Goal: Task Accomplishment & Management: Use online tool/utility

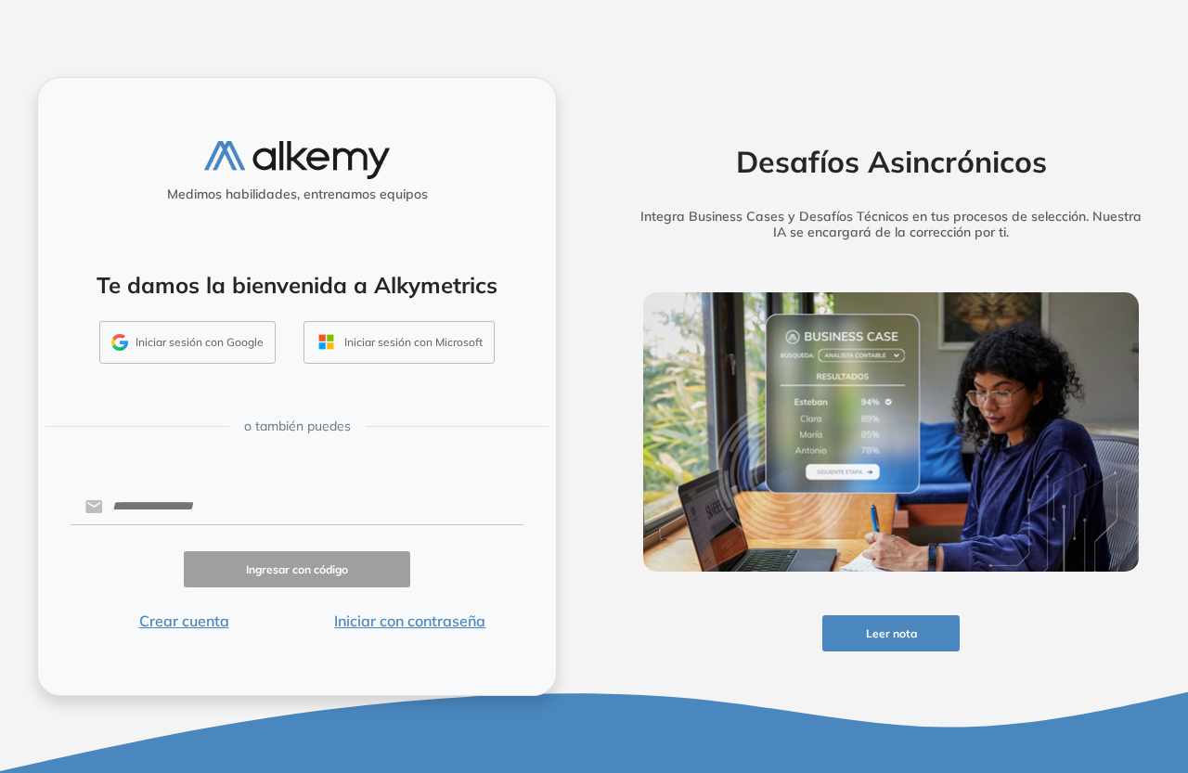
click at [209, 351] on button "Iniciar sesión con Google" at bounding box center [187, 342] width 176 height 43
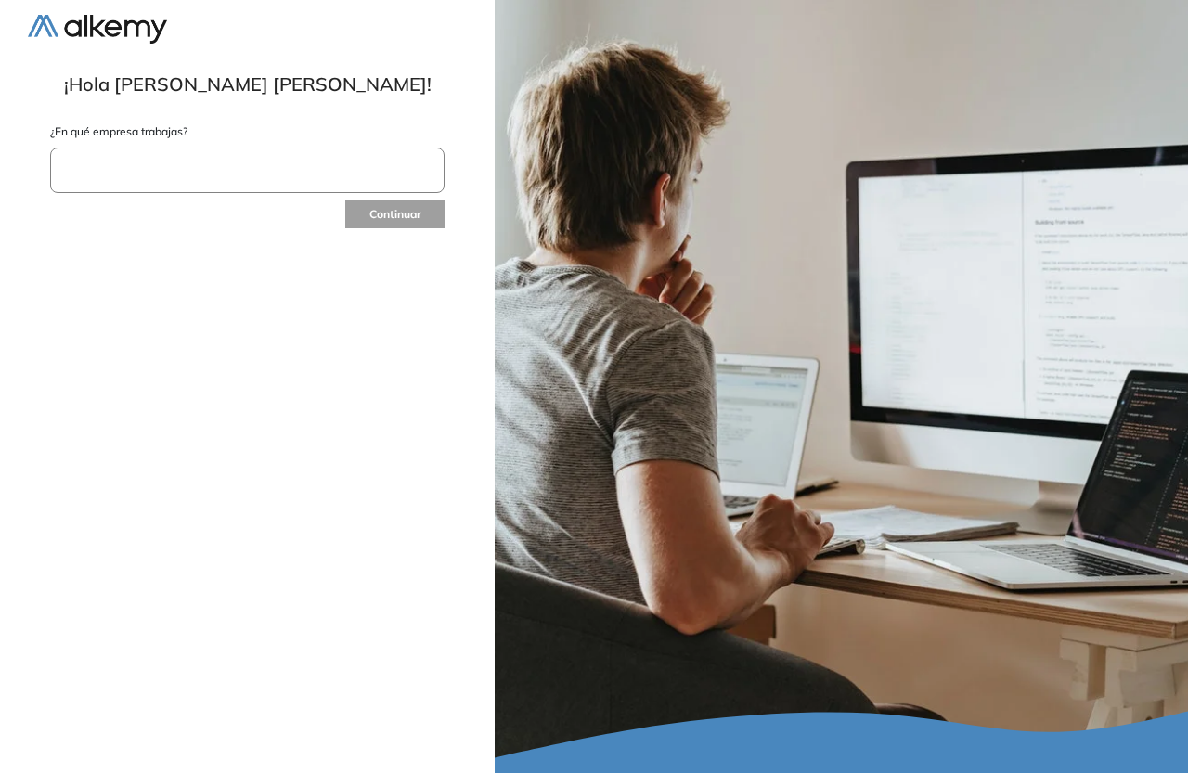
click at [200, 181] on input "text" at bounding box center [247, 170] width 394 height 45
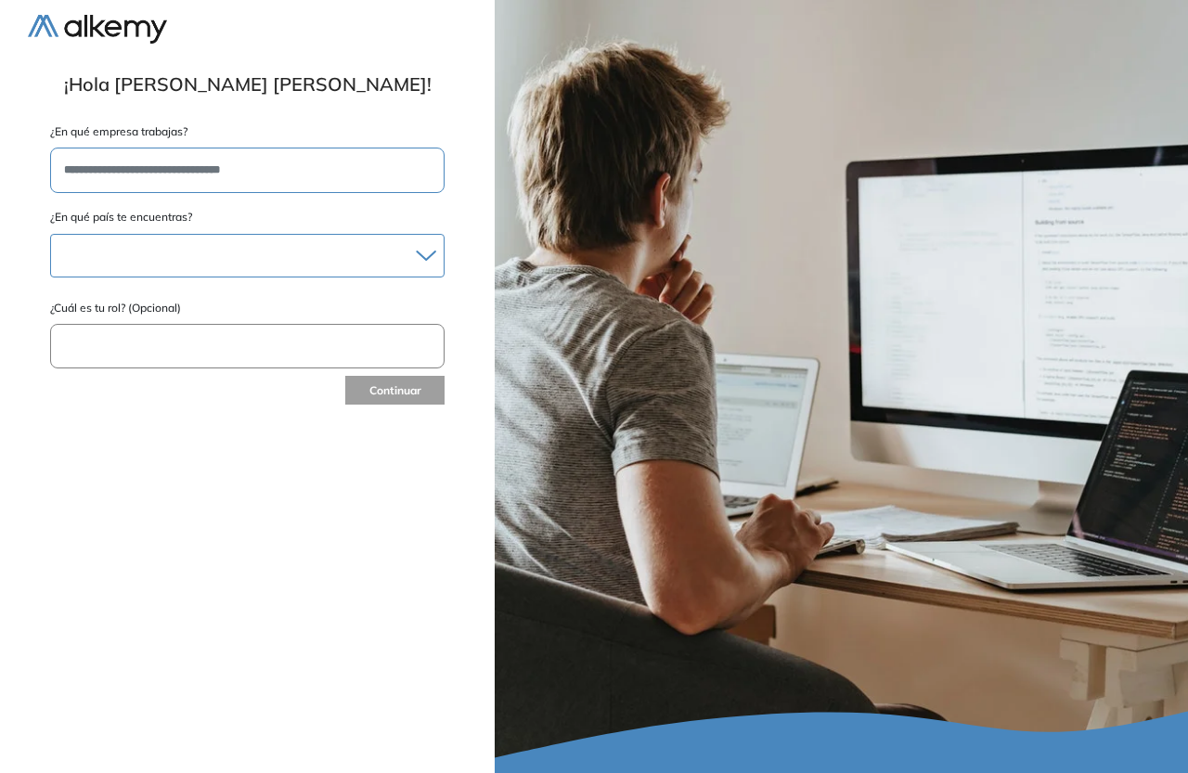
type input "**********"
click at [194, 254] on div at bounding box center [247, 255] width 393 height 27
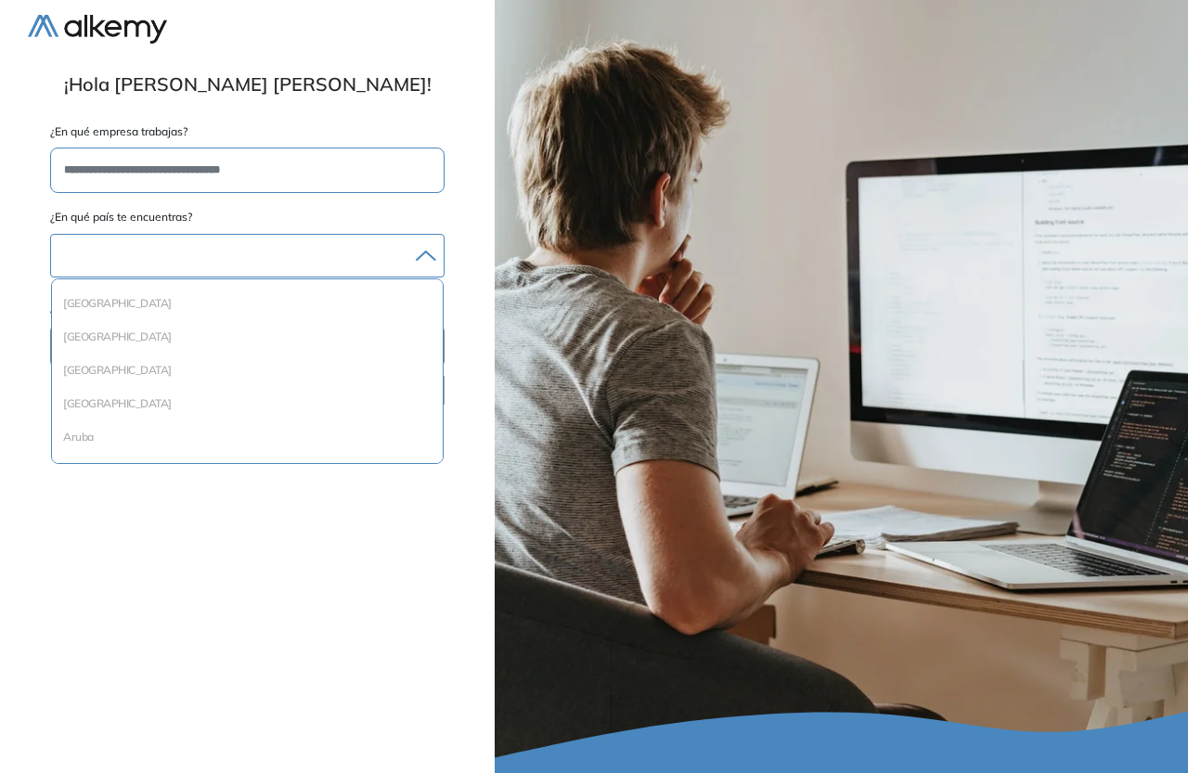
click at [159, 253] on div at bounding box center [247, 255] width 393 height 27
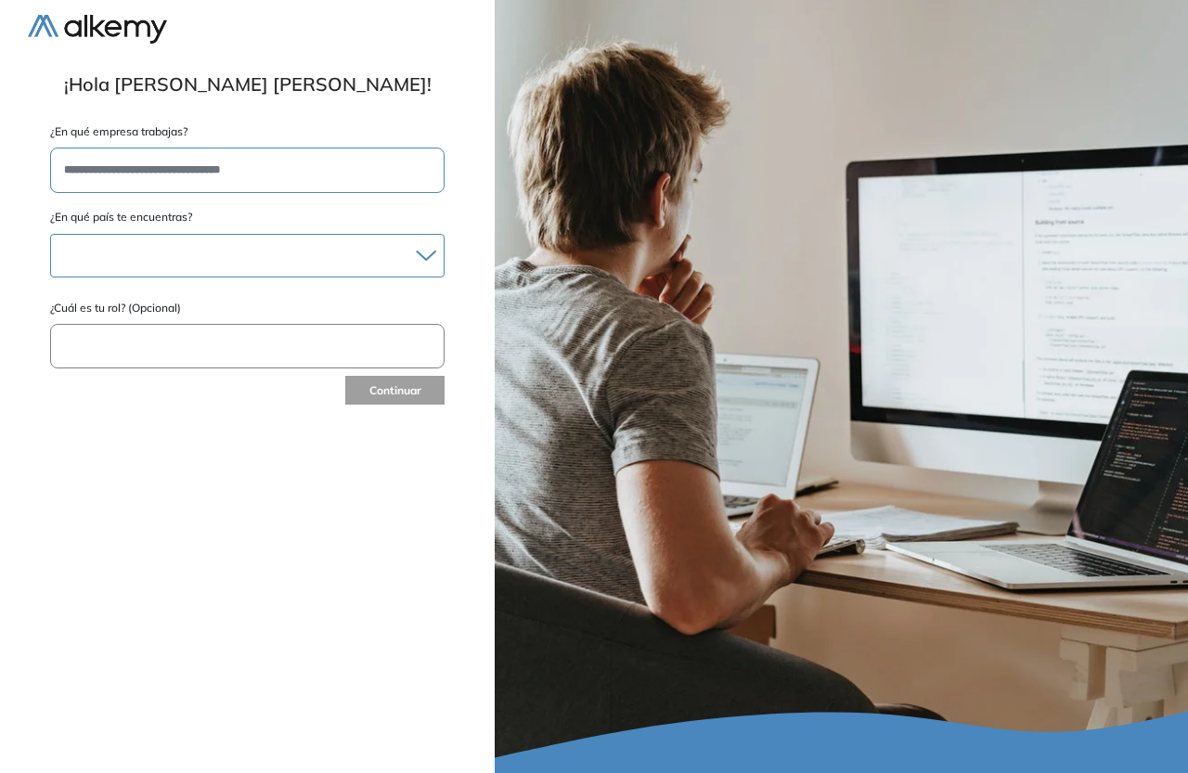
click at [159, 253] on div at bounding box center [247, 255] width 393 height 27
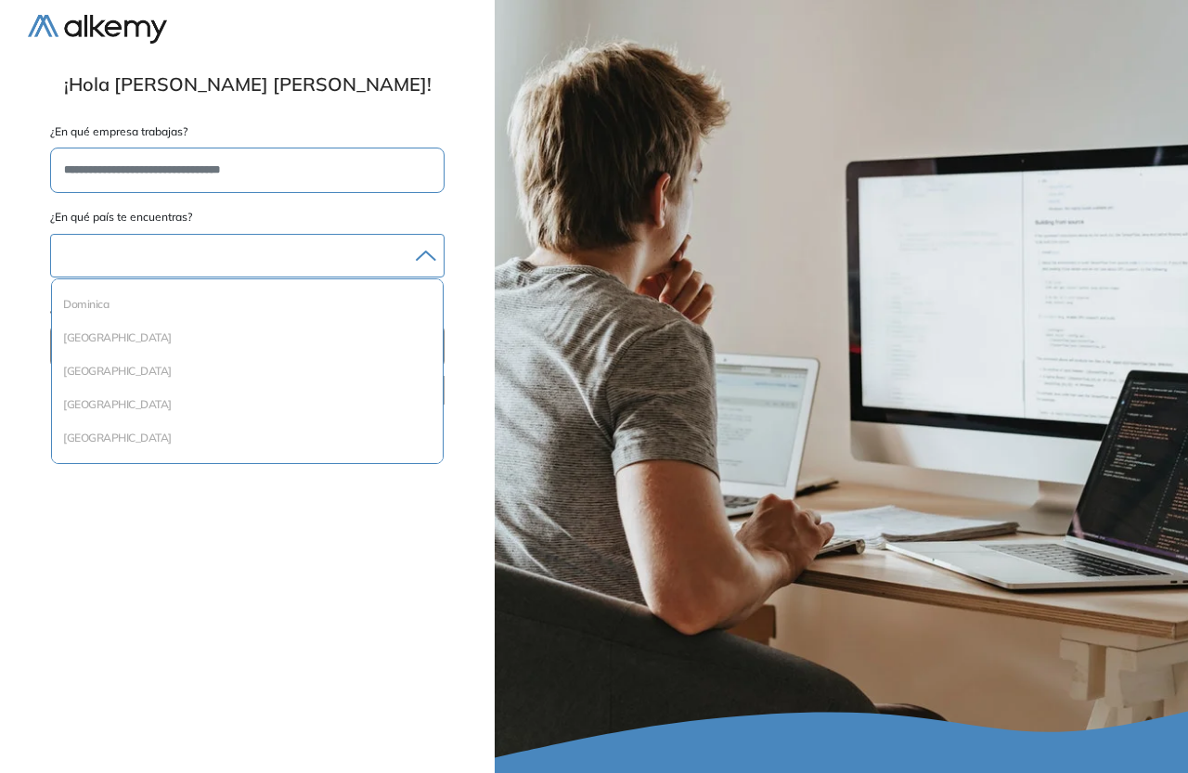
scroll to position [835, 0]
click at [176, 358] on div "Ecuador" at bounding box center [247, 370] width 391 height 33
click at [141, 365] on li "Ecuador" at bounding box center [247, 370] width 376 height 19
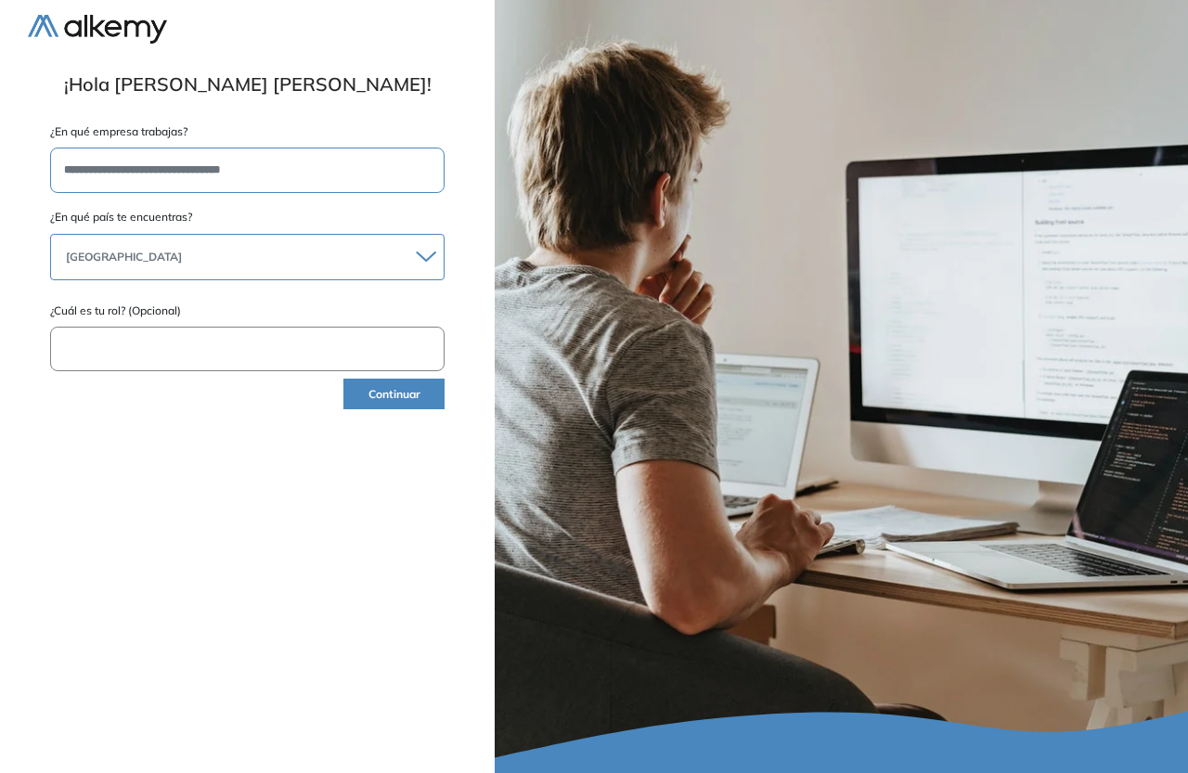
click at [129, 355] on input "text" at bounding box center [247, 349] width 394 height 45
click at [164, 342] on input "**********" at bounding box center [247, 349] width 394 height 45
type input "**********"
click at [382, 390] on button "Continuar" at bounding box center [393, 394] width 101 height 31
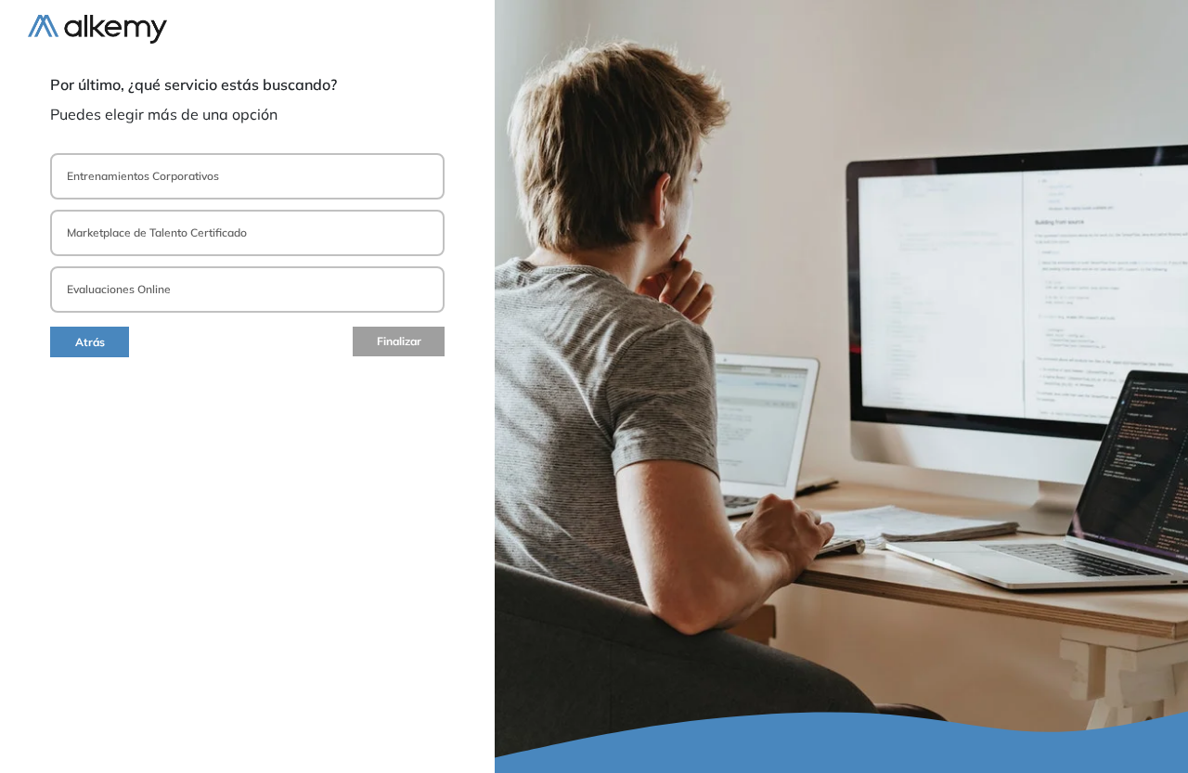
click at [136, 286] on p "Evaluaciones Online" at bounding box center [119, 289] width 104 height 17
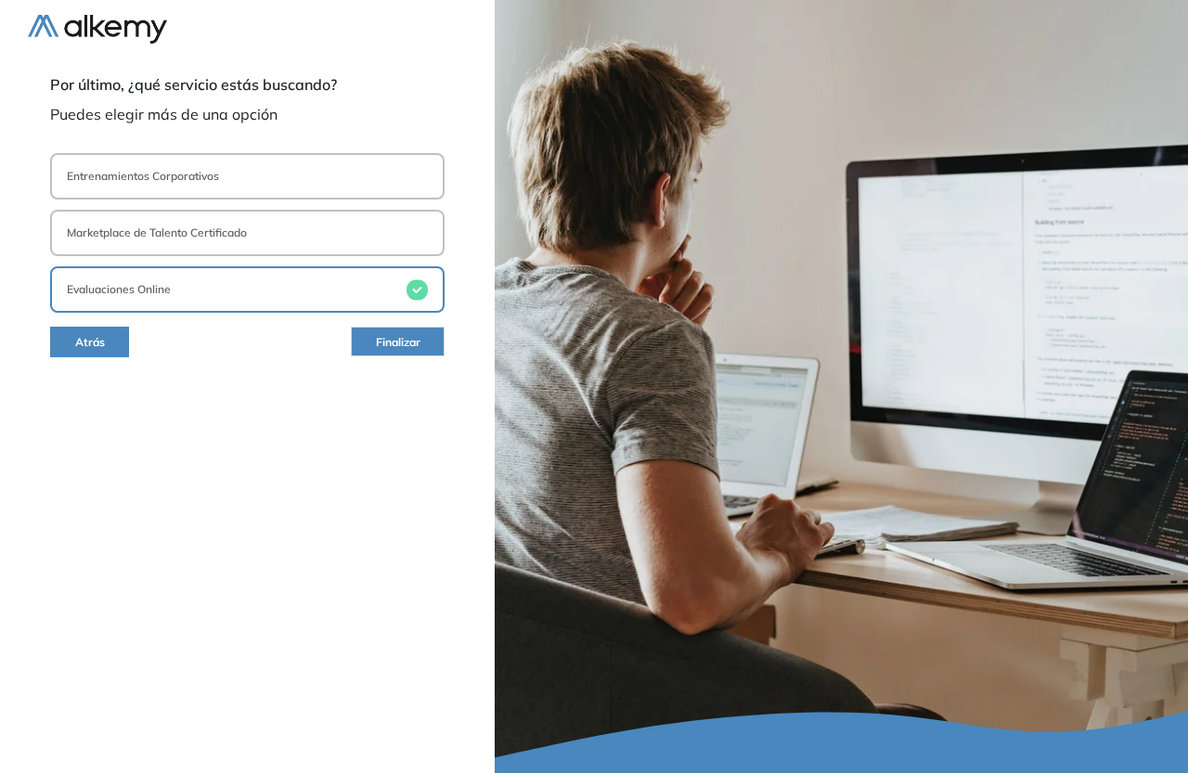
click at [195, 221] on button "Marketplace de Talento Certificado" at bounding box center [247, 233] width 394 height 46
click at [217, 179] on p "Entrenamientos Corporativos" at bounding box center [143, 176] width 152 height 17
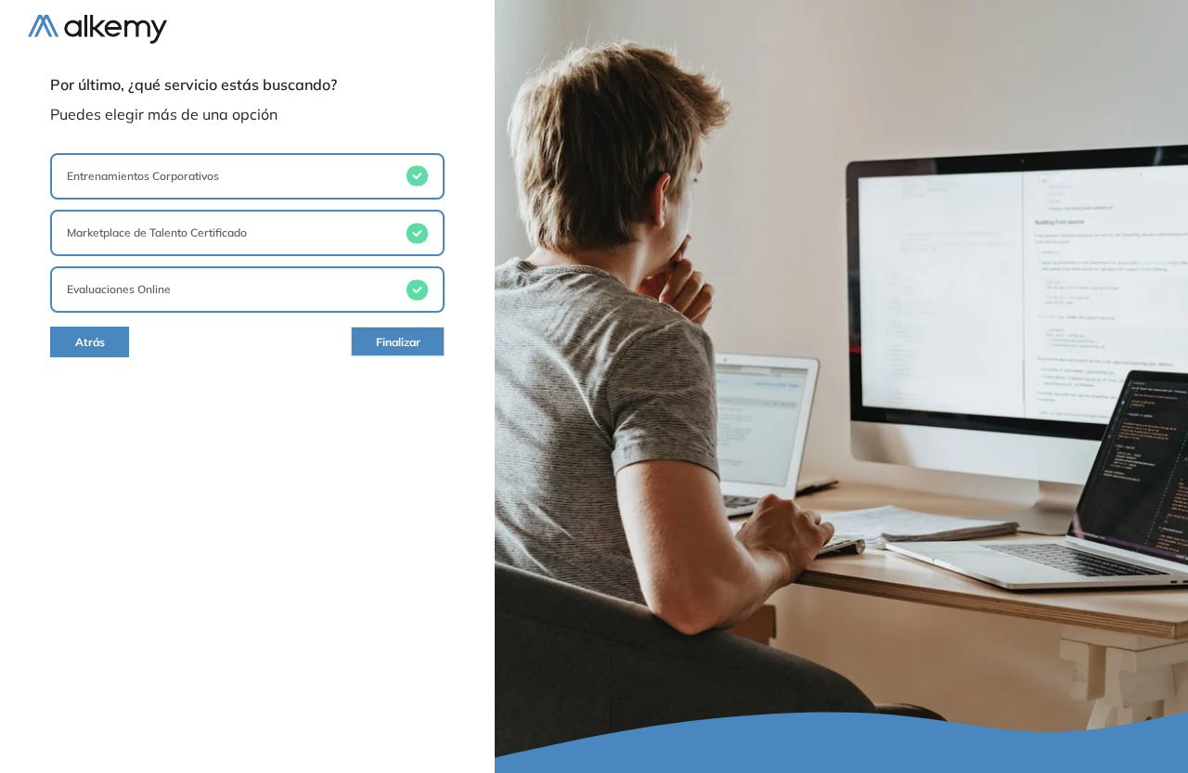
click at [407, 347] on span "Finalizar" at bounding box center [398, 343] width 45 height 18
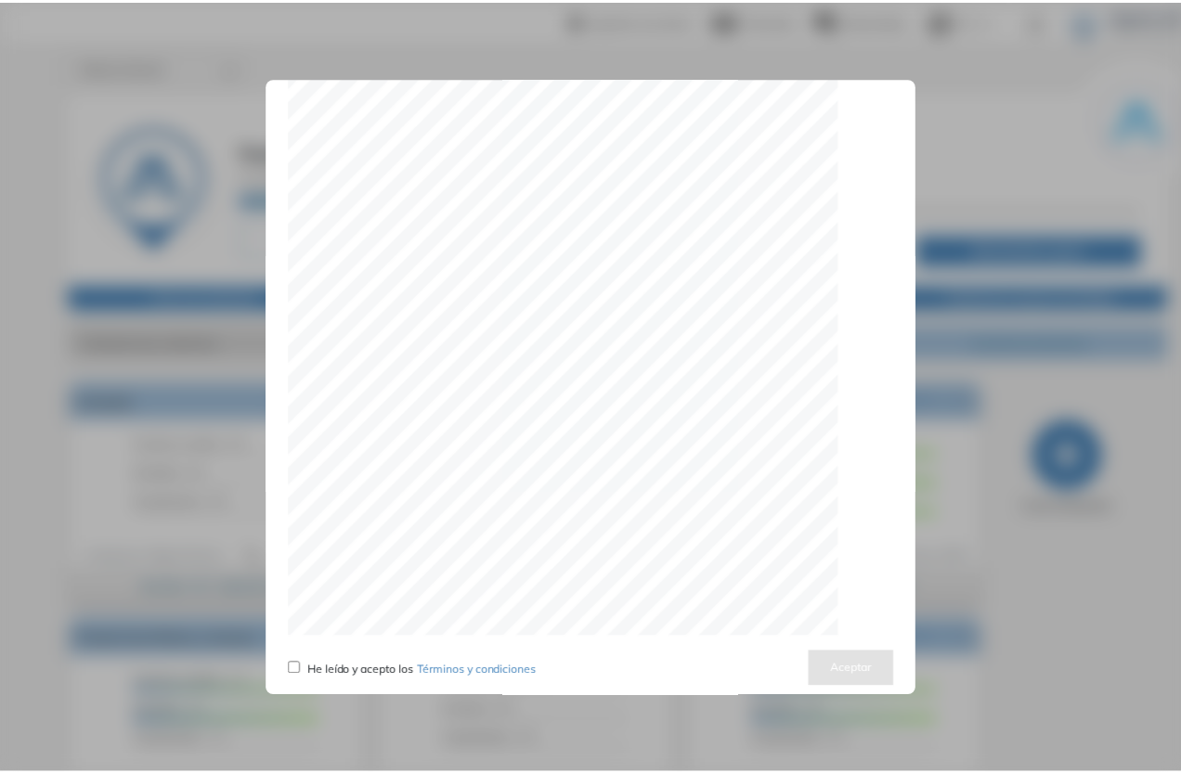
scroll to position [5775, 0]
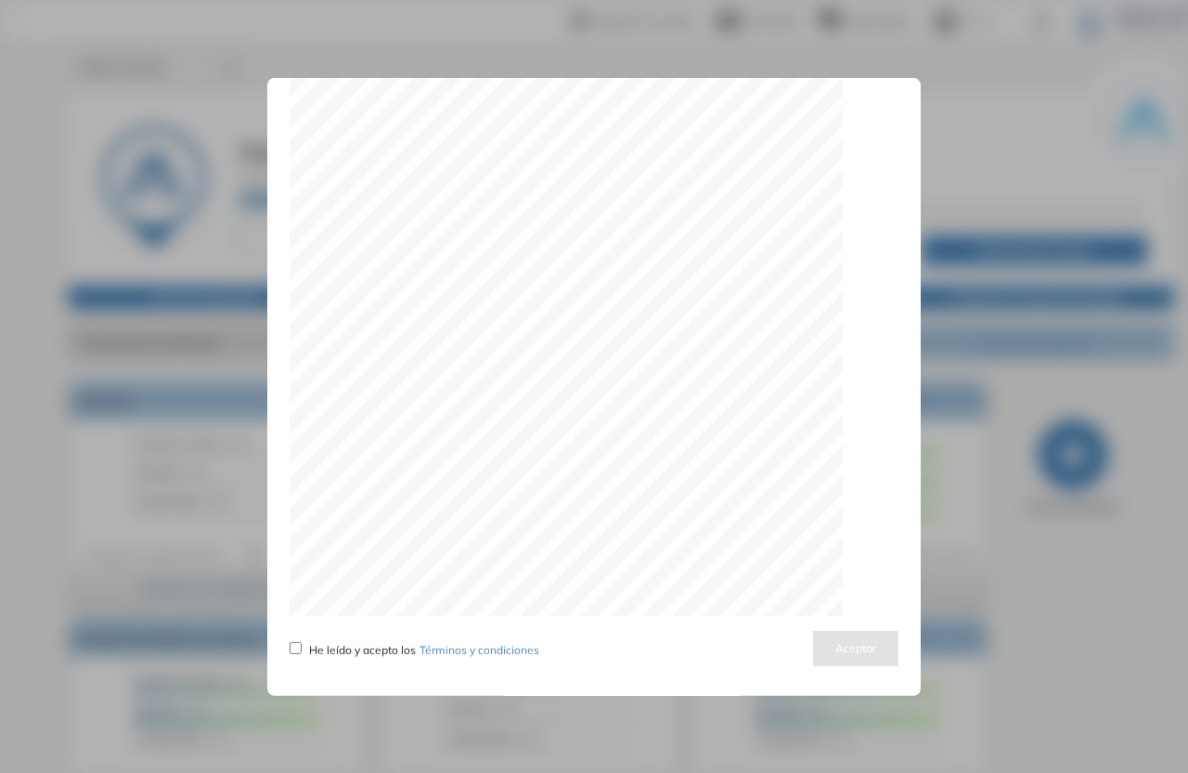
click at [348, 645] on span "He leído y acepto los Términos y condiciones" at bounding box center [424, 650] width 230 height 14
click at [289, 645] on div "Actualizamos nuestros términos y condiciones He leído y acepto los Términos y c…" at bounding box center [593, 386] width 653 height 618
click at [813, 659] on button "Aceptar" at bounding box center [855, 648] width 85 height 36
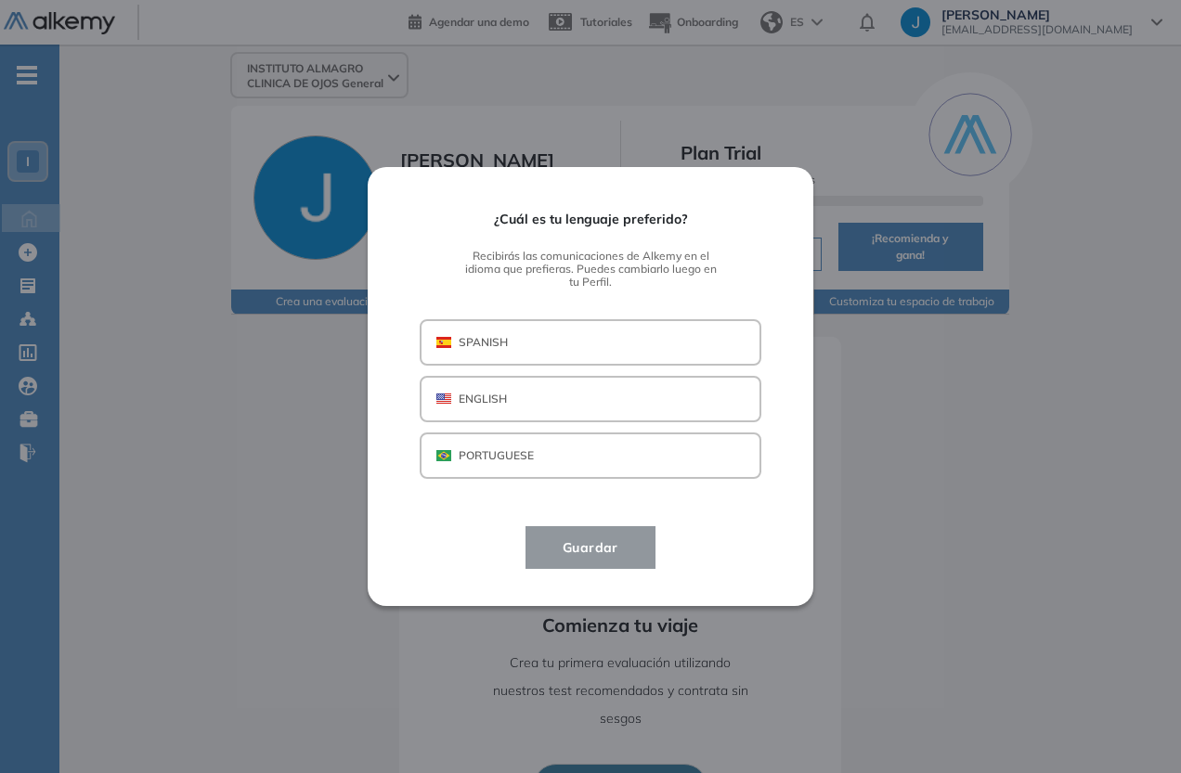
click at [595, 333] on button "SPANISH" at bounding box center [591, 342] width 342 height 46
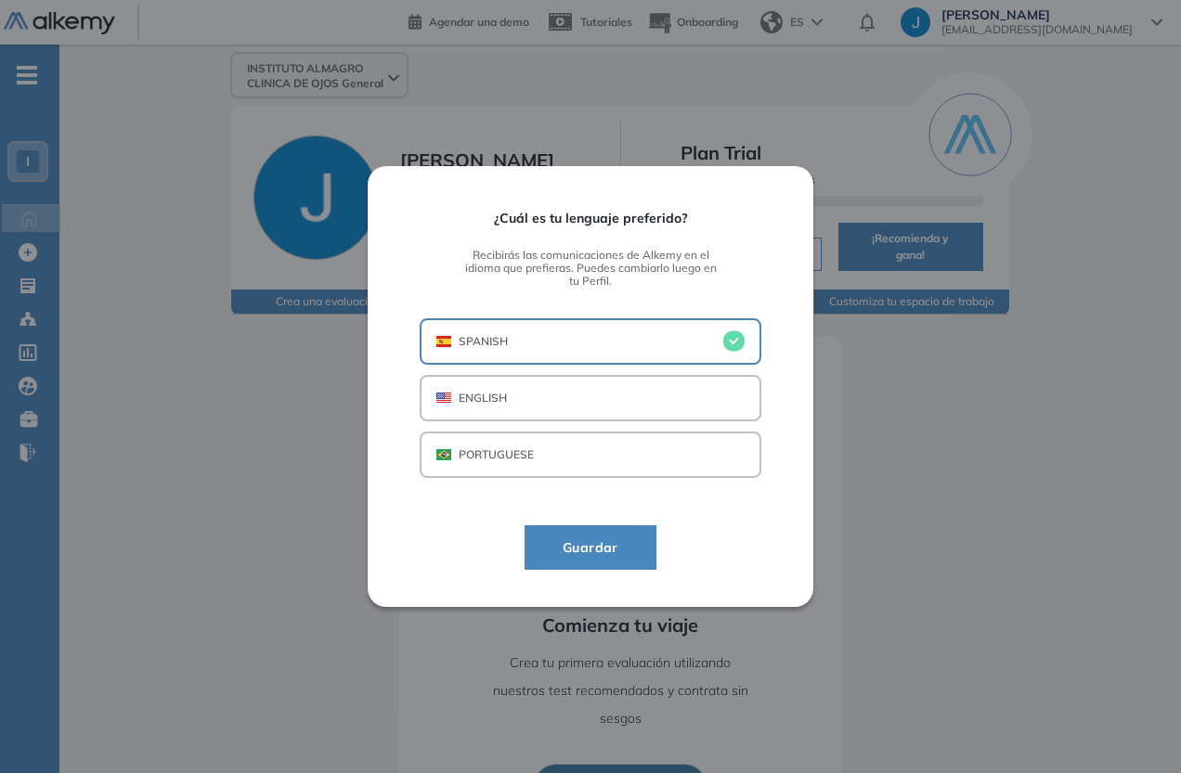
click at [618, 536] on button "Guardar" at bounding box center [590, 547] width 132 height 45
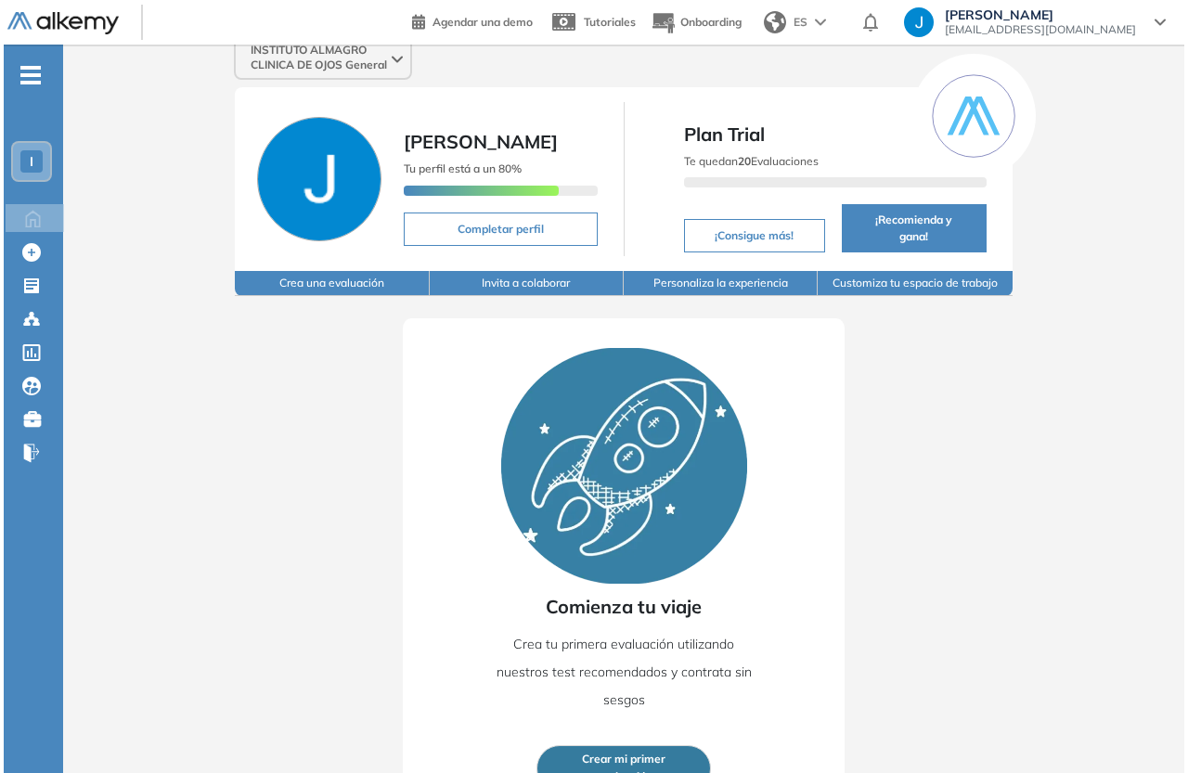
scroll to position [0, 0]
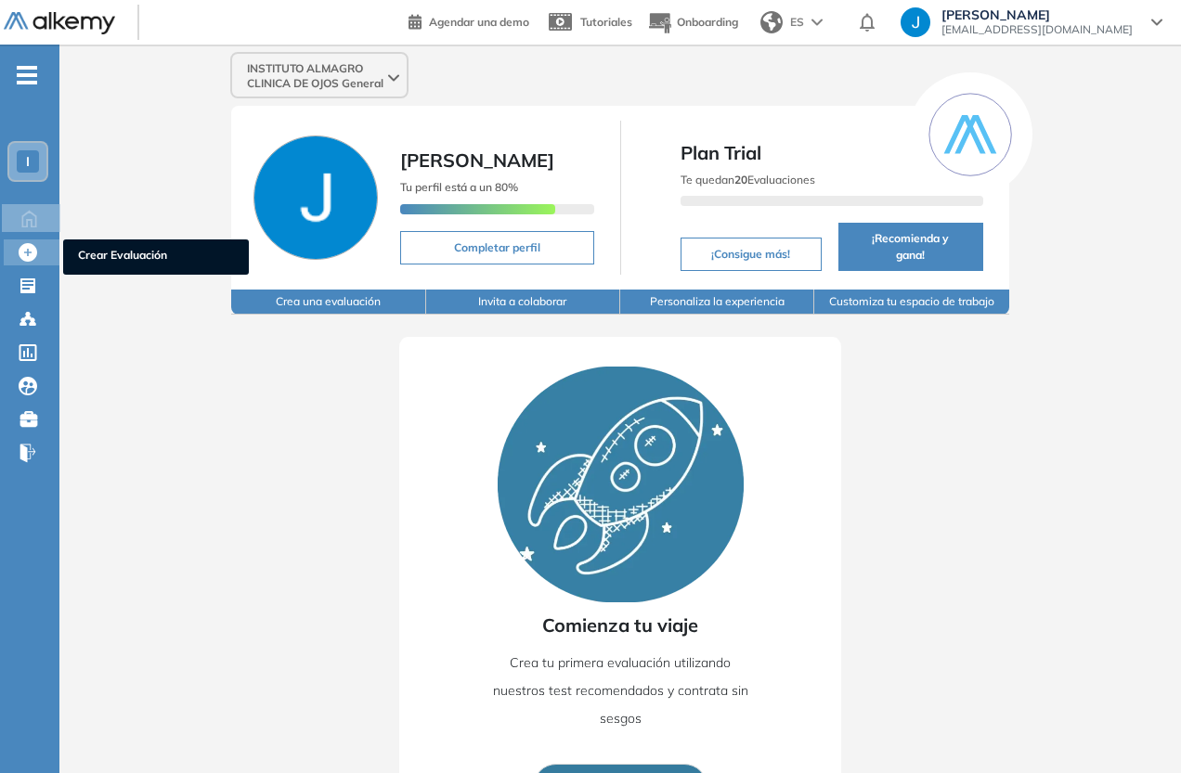
click at [115, 251] on span "Crear Evaluación" at bounding box center [156, 257] width 156 height 20
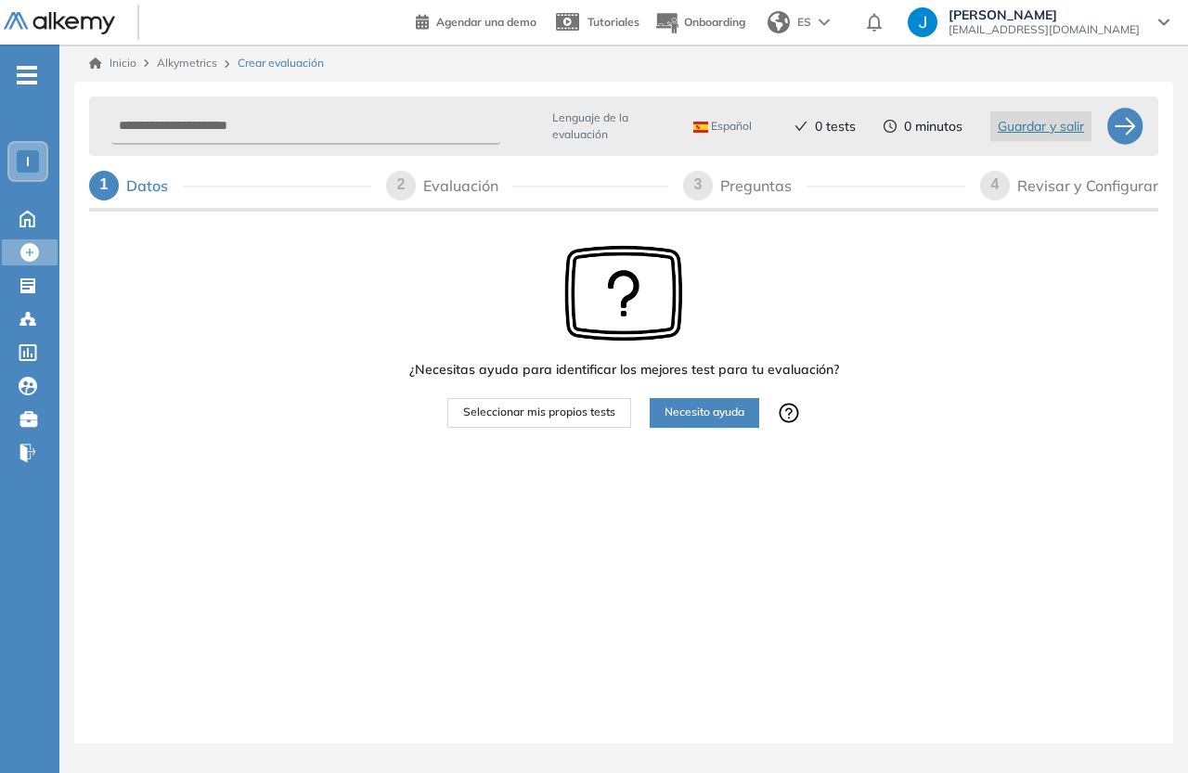
click at [580, 417] on span "Seleccionar mis propios tests" at bounding box center [539, 413] width 152 height 18
click at [718, 418] on span "Necesito ayuda" at bounding box center [705, 413] width 80 height 18
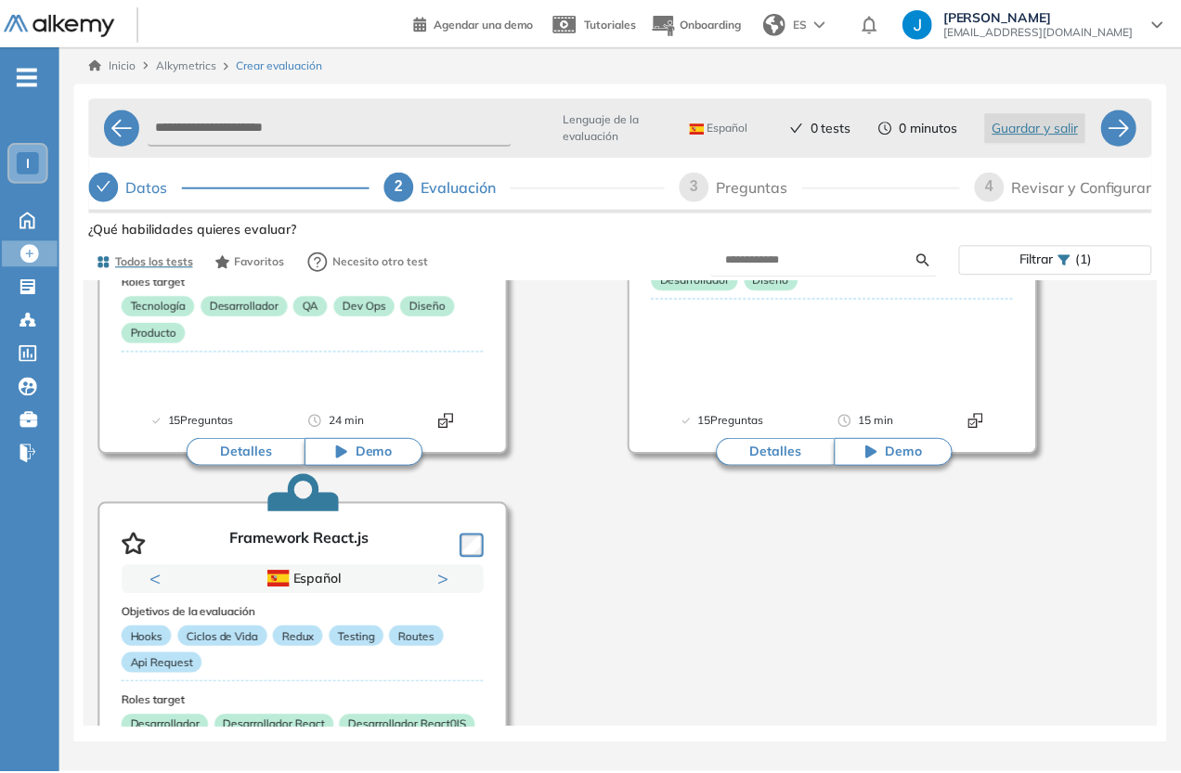
scroll to position [2987, 0]
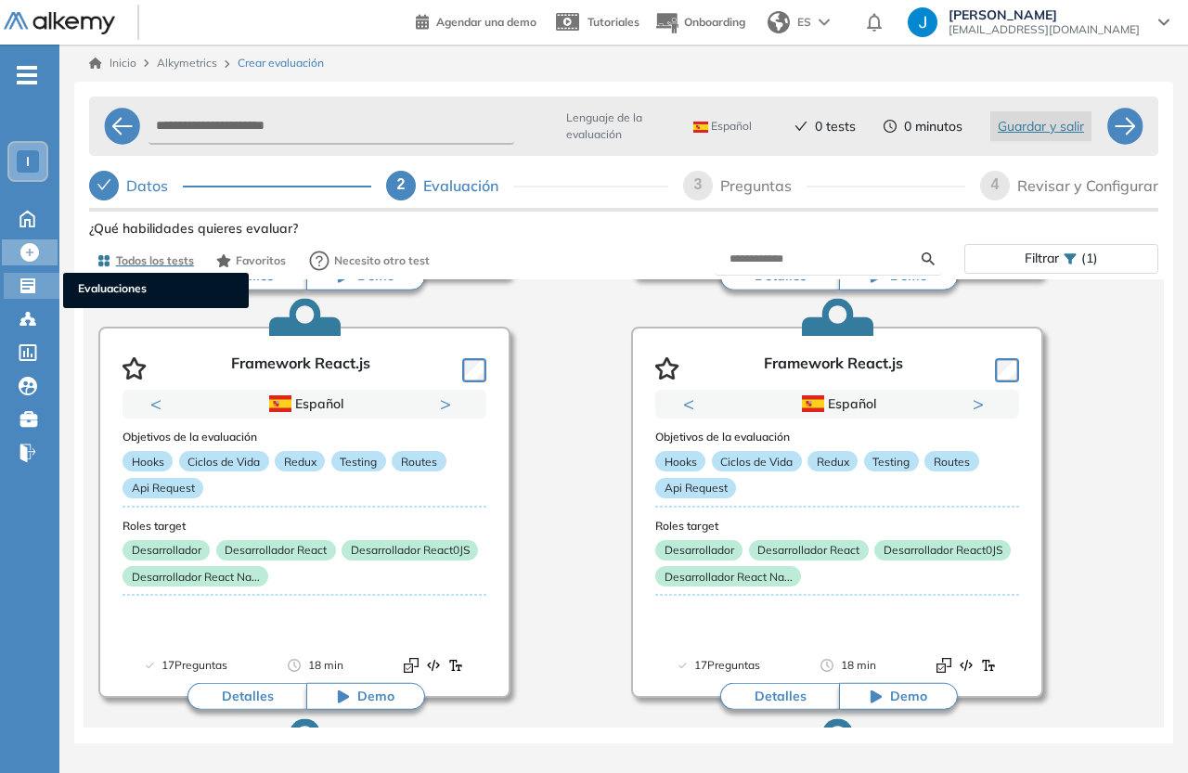
click at [25, 289] on icon at bounding box center [28, 286] width 19 height 19
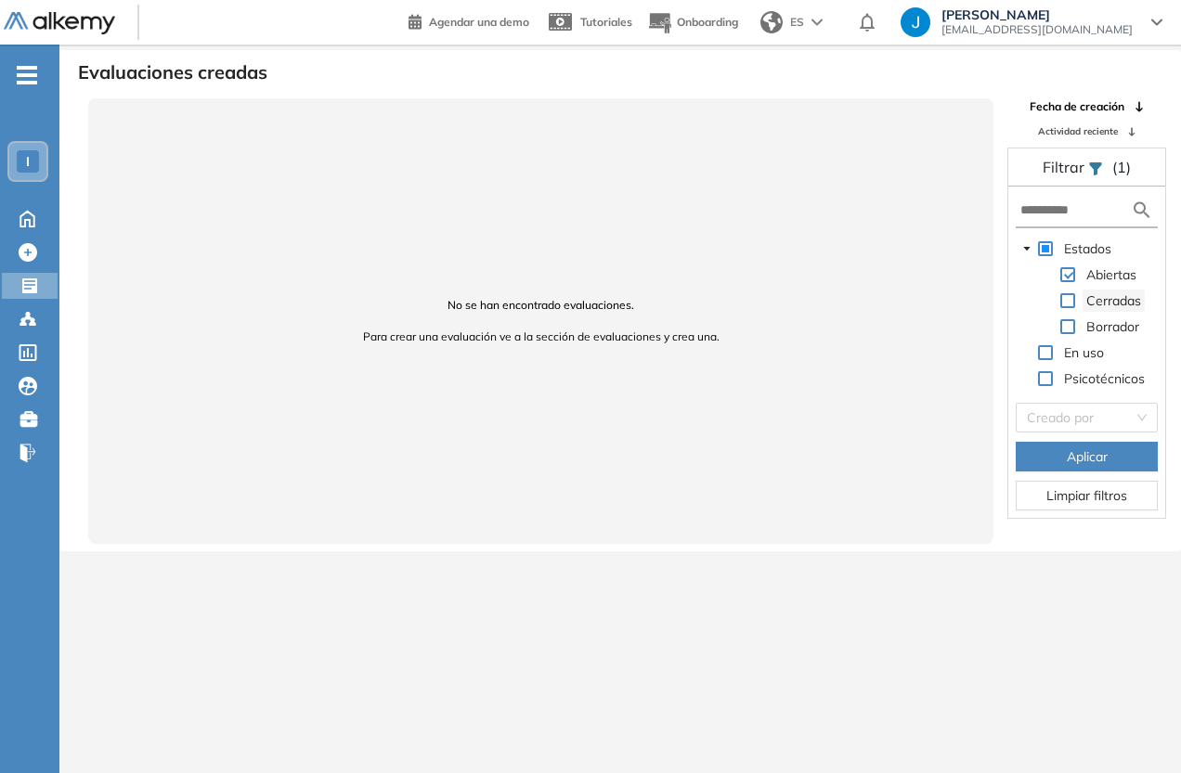
scroll to position [45, 0]
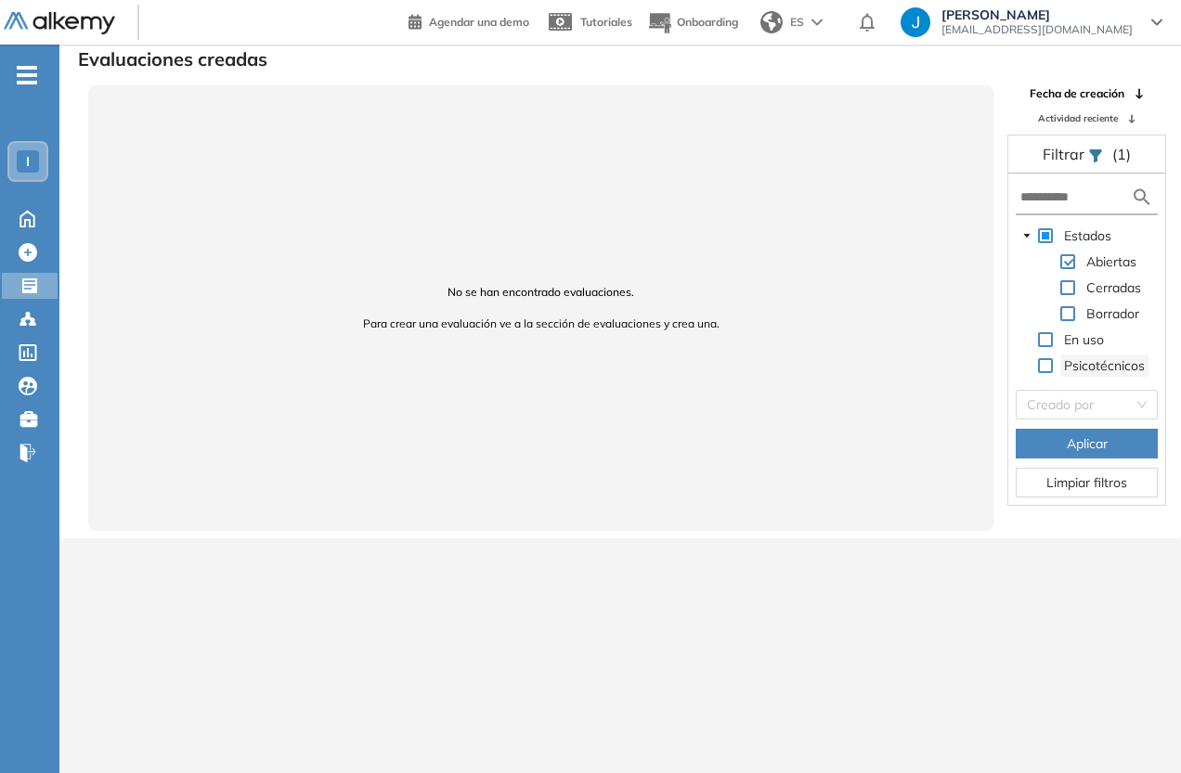
click at [1106, 367] on span "Psicotécnicos" at bounding box center [1104, 365] width 81 height 17
click at [1047, 367] on span at bounding box center [1045, 365] width 15 height 15
click at [1108, 450] on button "Aplicar" at bounding box center [1086, 444] width 142 height 30
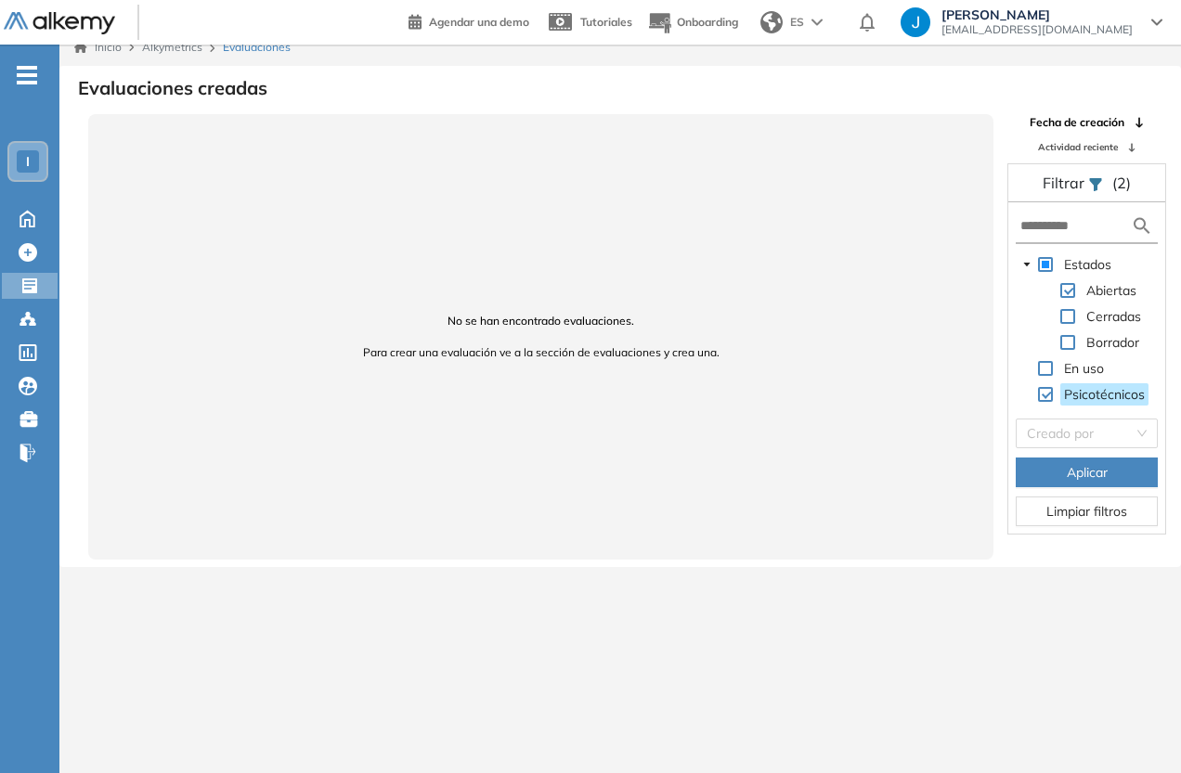
scroll to position [0, 0]
